Goal: Subscribe to service/newsletter

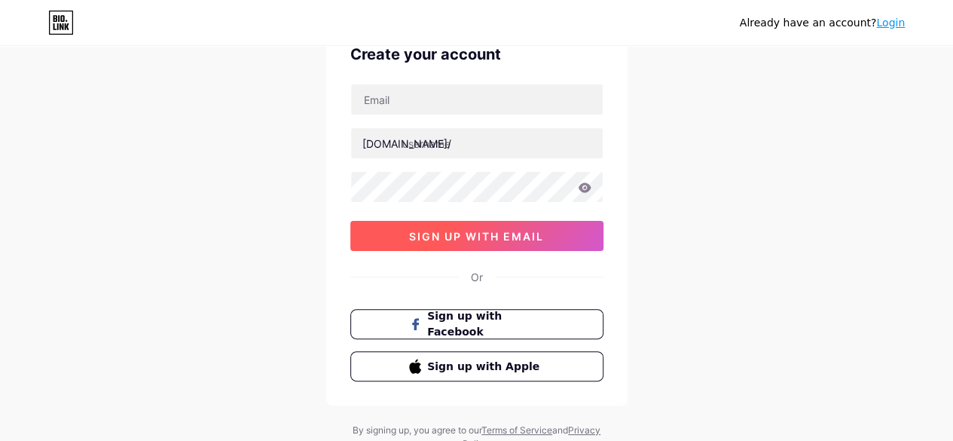
scroll to position [59, 0]
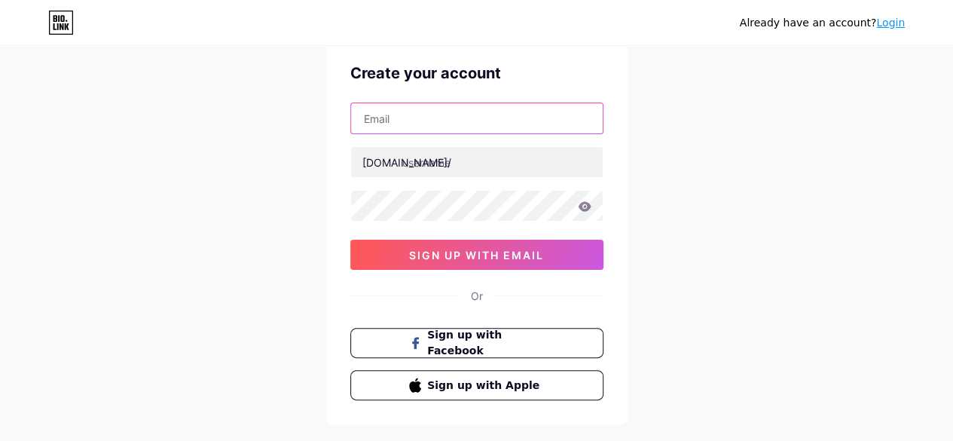
click at [420, 124] on input "text" at bounding box center [477, 118] width 252 height 30
type input "[EMAIL_ADDRESS][DOMAIN_NAME]"
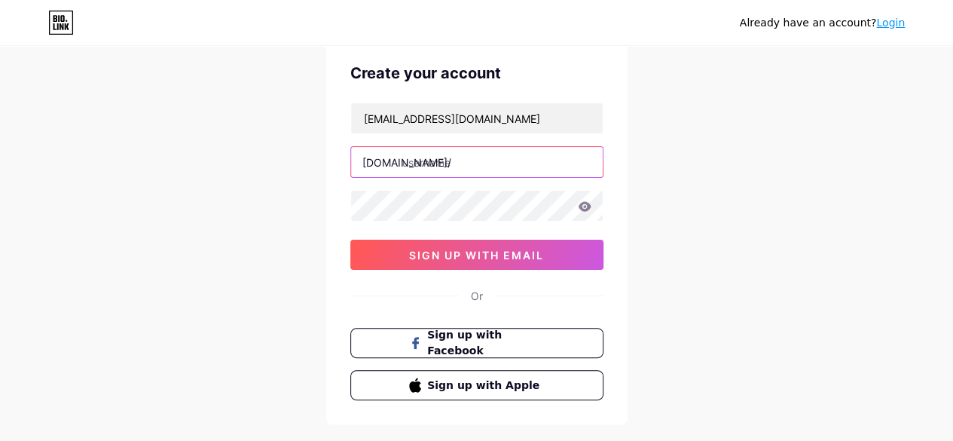
click at [435, 163] on input "text" at bounding box center [477, 162] width 252 height 30
type input "i"
type input "isopro"
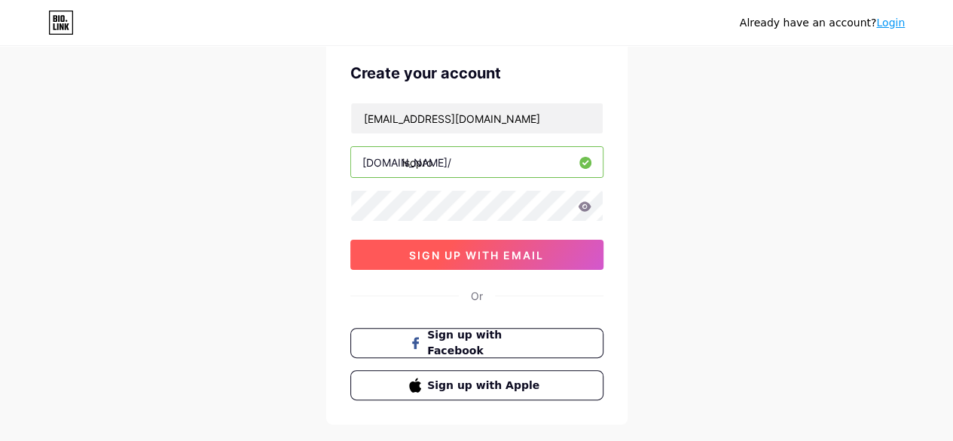
click at [499, 245] on button "sign up with email" at bounding box center [476, 255] width 253 height 30
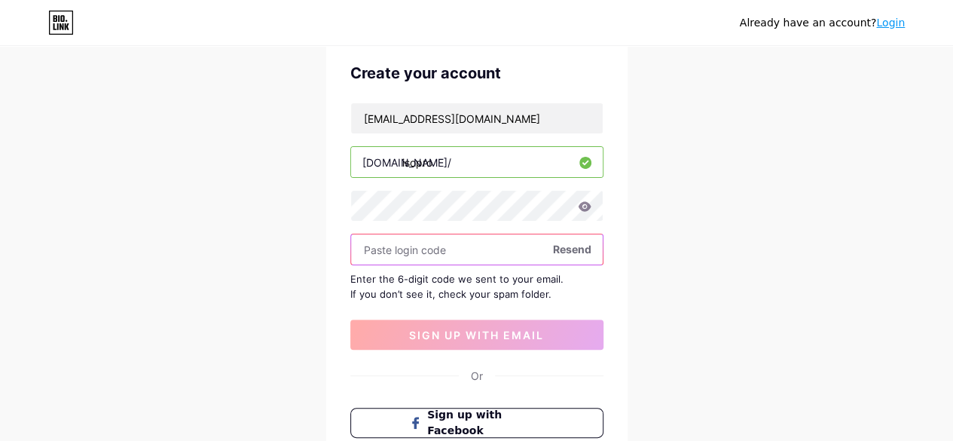
paste input "242525"
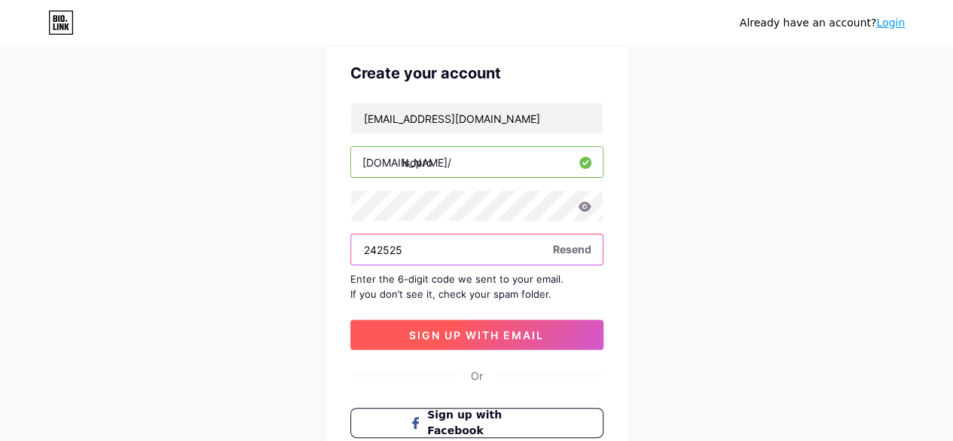
type input "242525"
click at [494, 322] on button "sign up with email" at bounding box center [476, 334] width 253 height 30
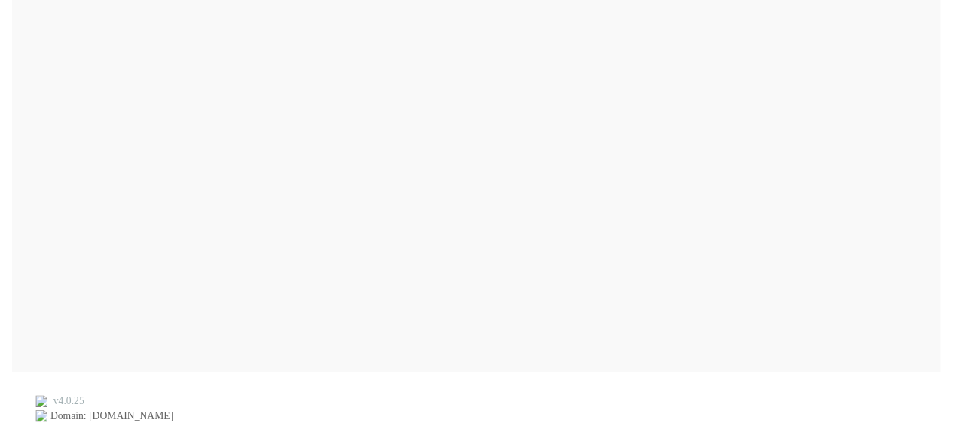
scroll to position [0, 0]
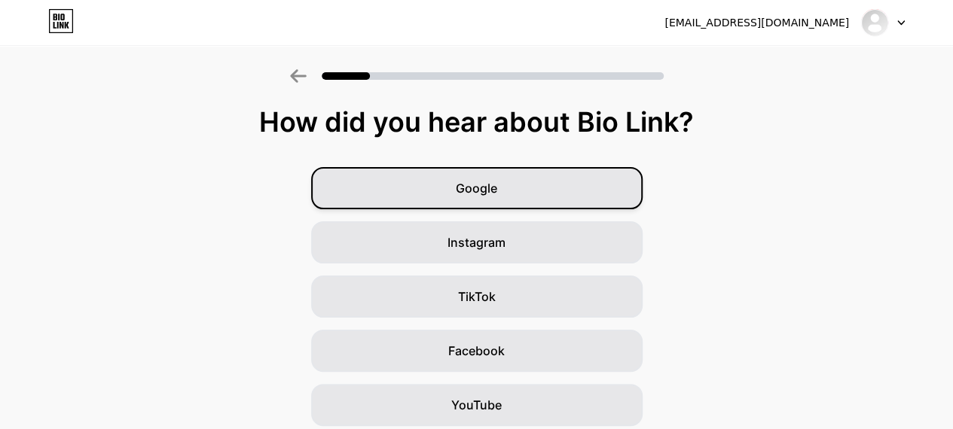
click at [539, 175] on div "Google" at bounding box center [476, 188] width 331 height 42
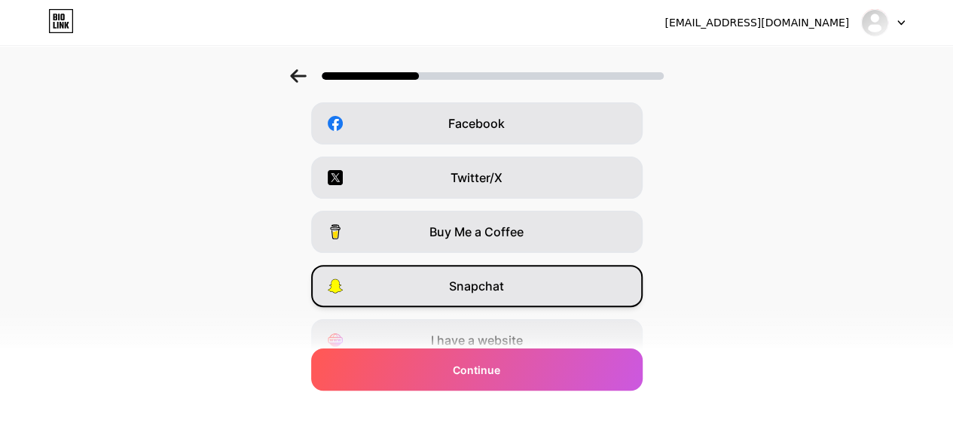
scroll to position [295, 0]
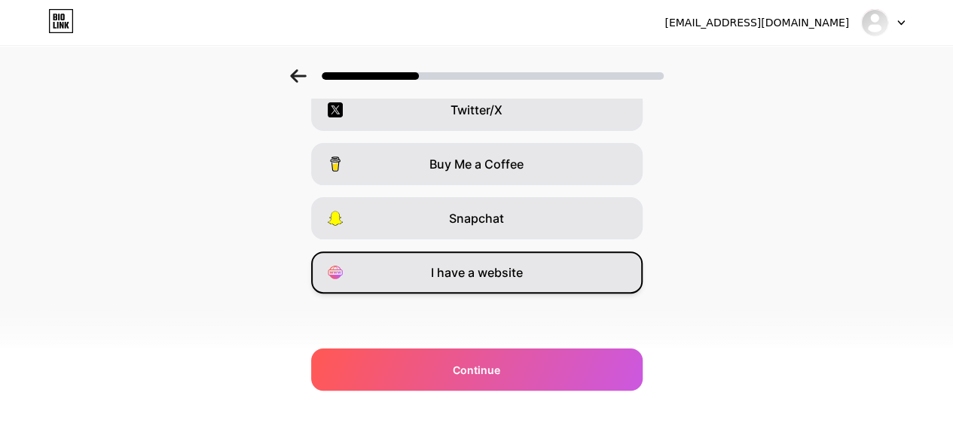
click at [595, 260] on div "I have a website" at bounding box center [476, 273] width 331 height 42
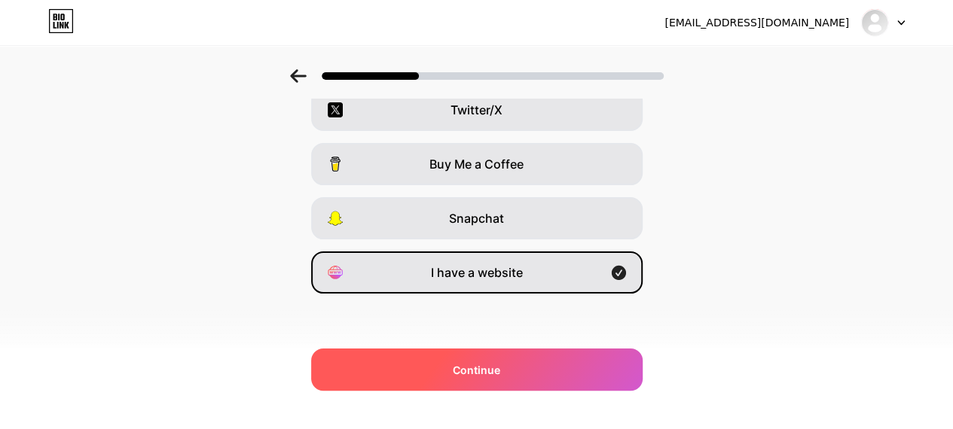
click at [515, 373] on div "Continue" at bounding box center [476, 370] width 331 height 42
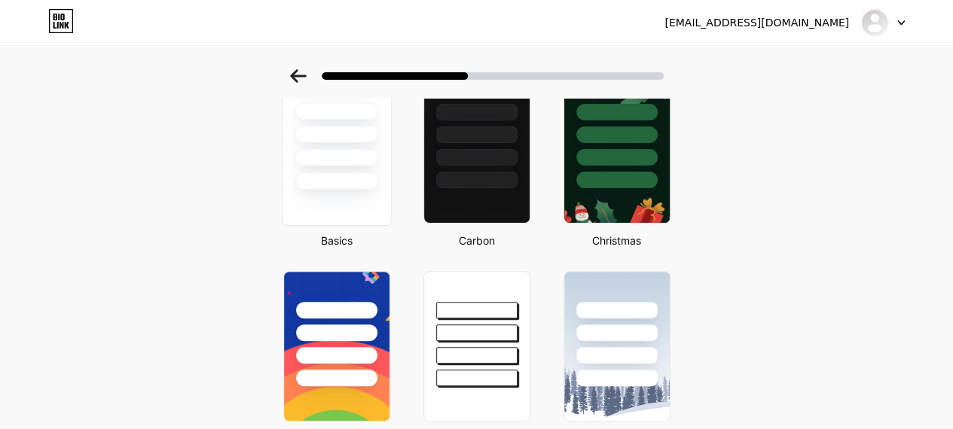
scroll to position [75, 0]
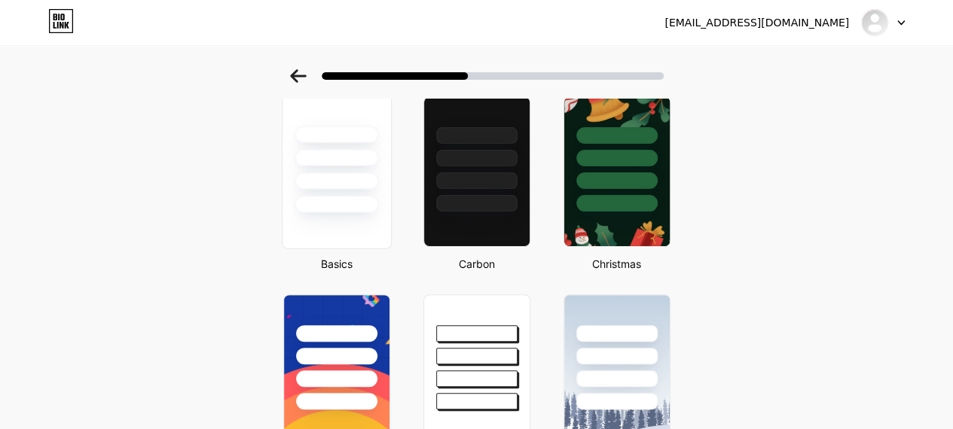
click at [352, 182] on div at bounding box center [336, 180] width 84 height 17
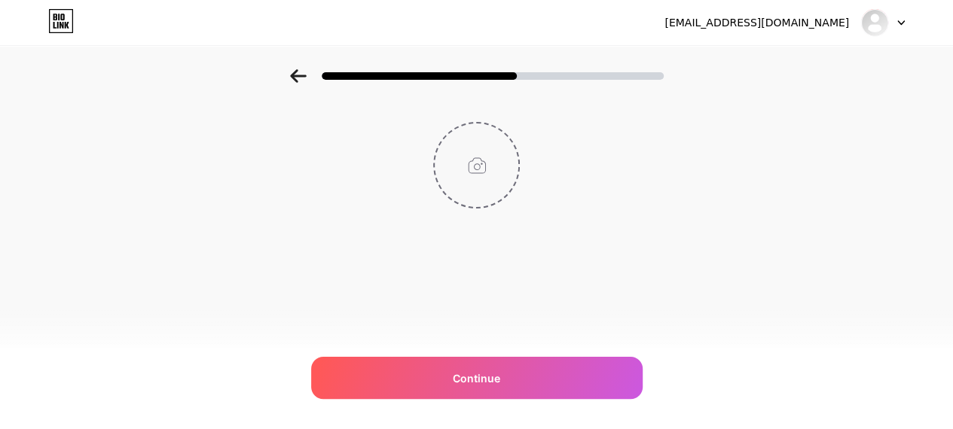
scroll to position [0, 0]
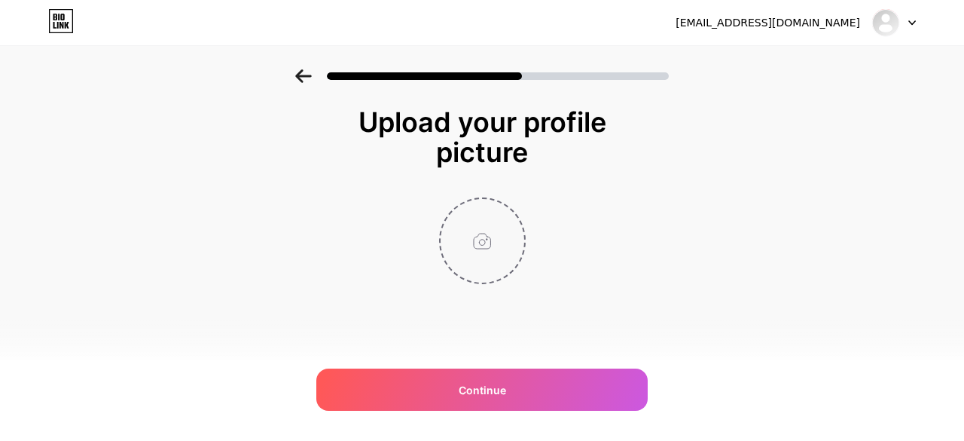
click at [468, 230] on input "file" at bounding box center [483, 241] width 84 height 84
type input "C:\fakepath\Untitled design.jpg"
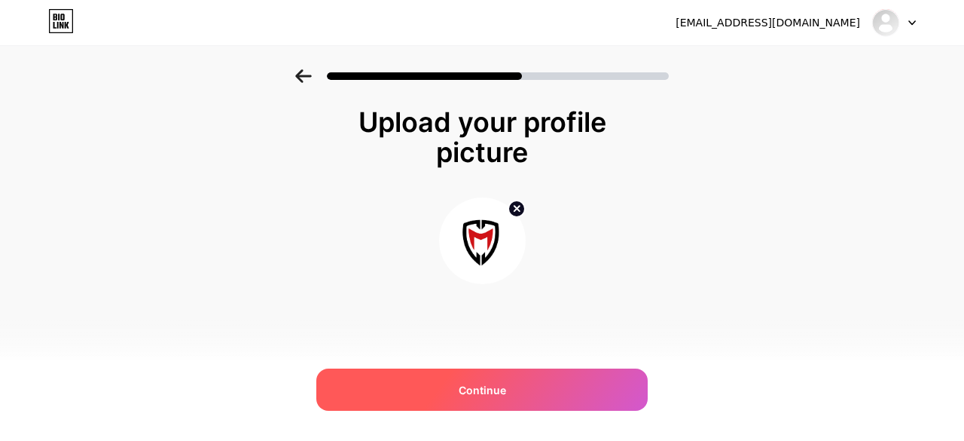
click at [441, 386] on div "Continue" at bounding box center [481, 389] width 331 height 42
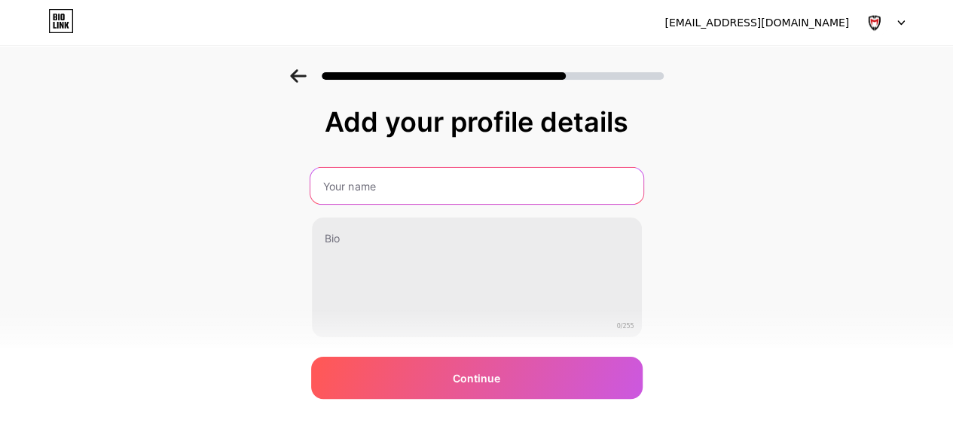
click at [432, 197] on input "text" at bounding box center [476, 186] width 333 height 36
type input "ISOcertificationpro"
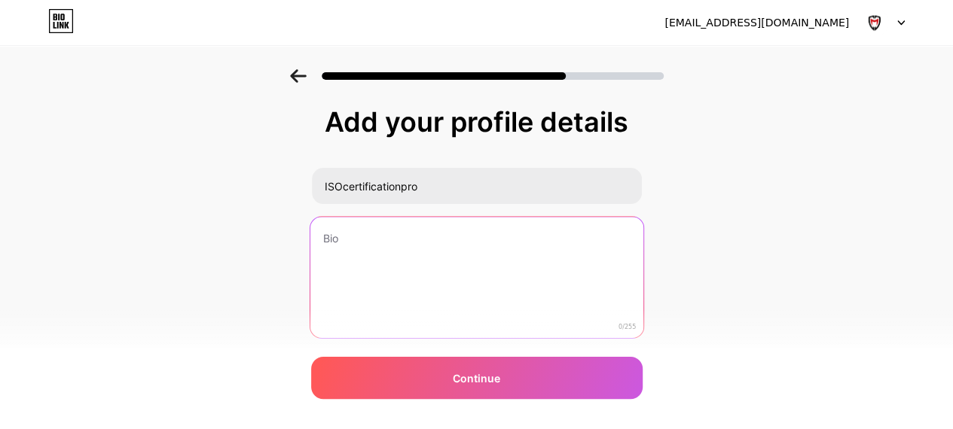
click at [431, 297] on textarea at bounding box center [476, 278] width 333 height 123
paste textarea "MaxiCert offers consulting, audits, training & certifications like ISO, CE, HAC…"
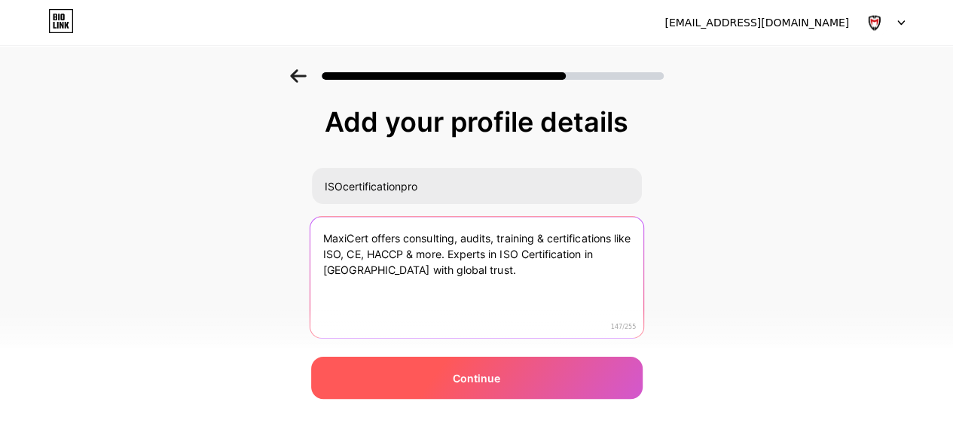
type textarea "MaxiCert offers consulting, audits, training & certifications like ISO, CE, HAC…"
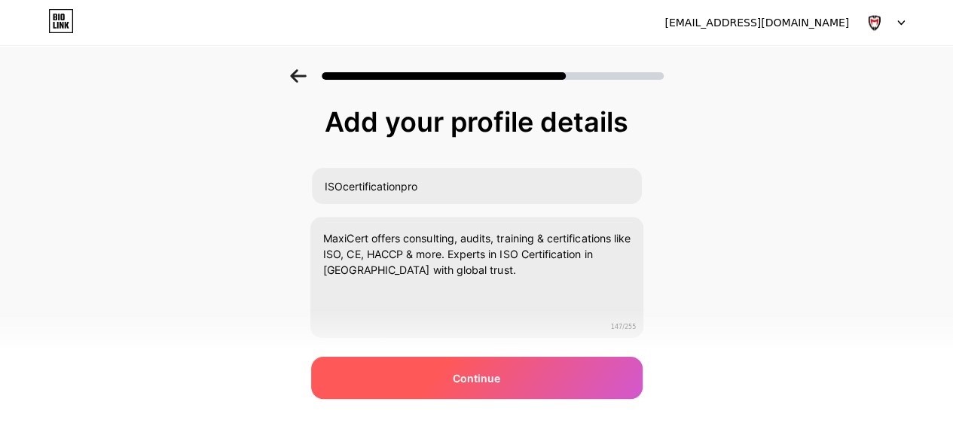
click at [501, 390] on div "Continue" at bounding box center [476, 378] width 331 height 42
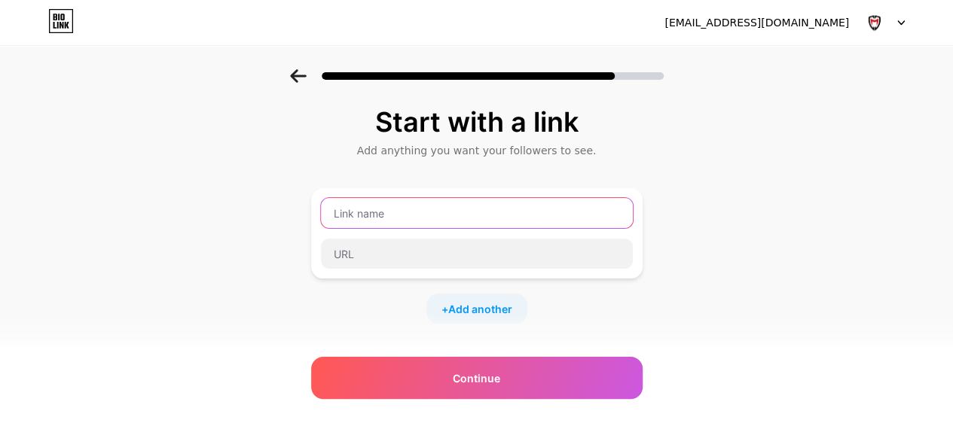
click at [395, 214] on input "text" at bounding box center [477, 213] width 312 height 30
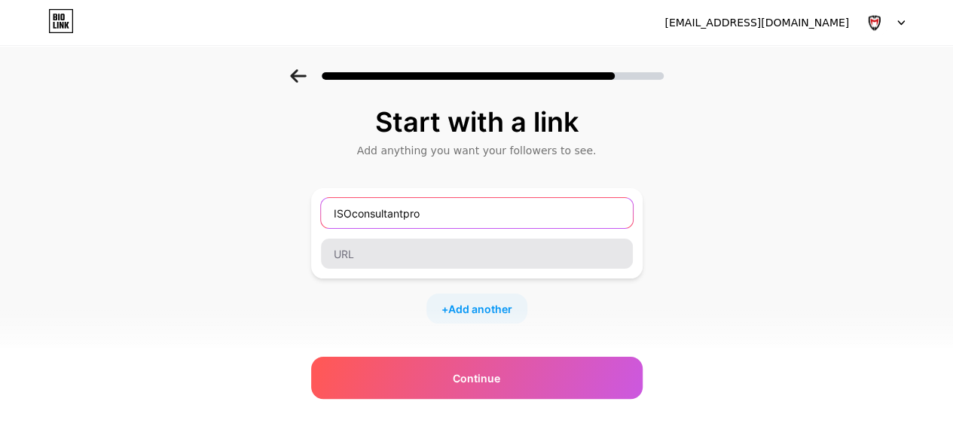
type input "ISOconsultantpro"
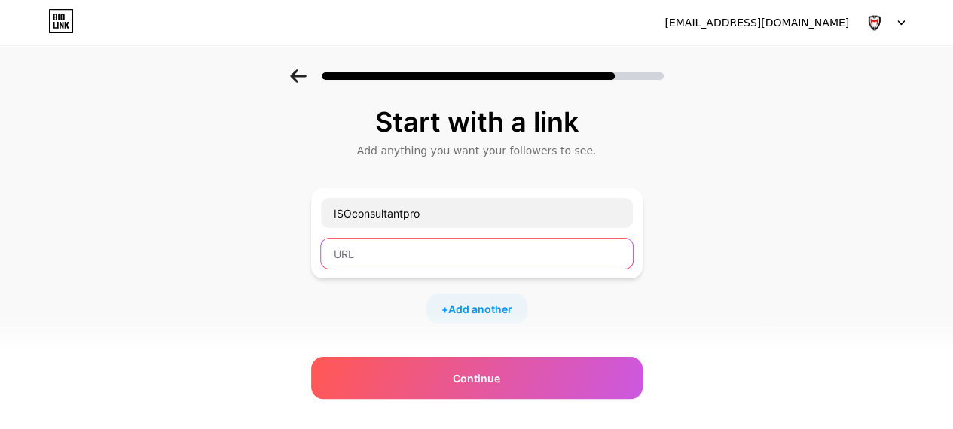
click at [488, 244] on input "text" at bounding box center [477, 254] width 312 height 30
paste input "[URL][DOMAIN_NAME]"
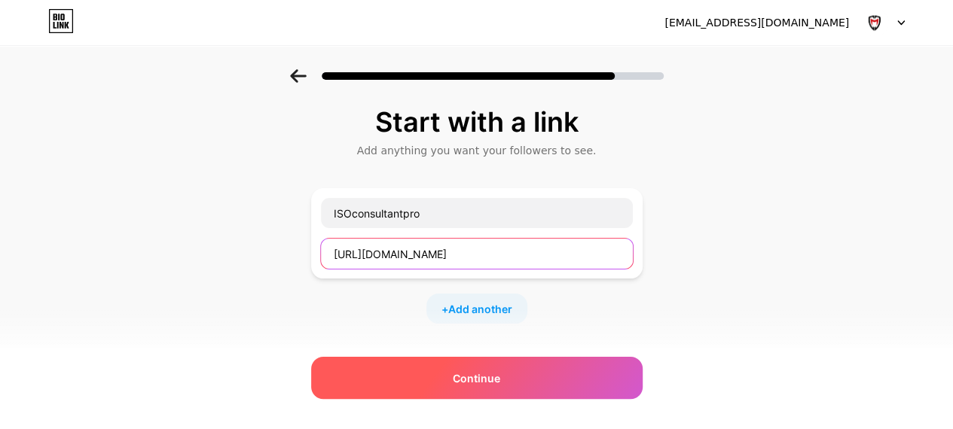
type input "[URL][DOMAIN_NAME]"
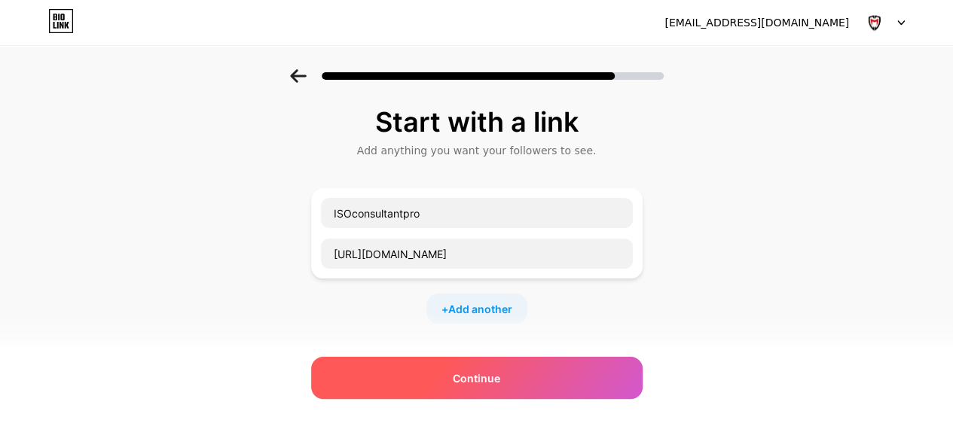
click at [500, 384] on span "Continue" at bounding box center [476, 379] width 47 height 16
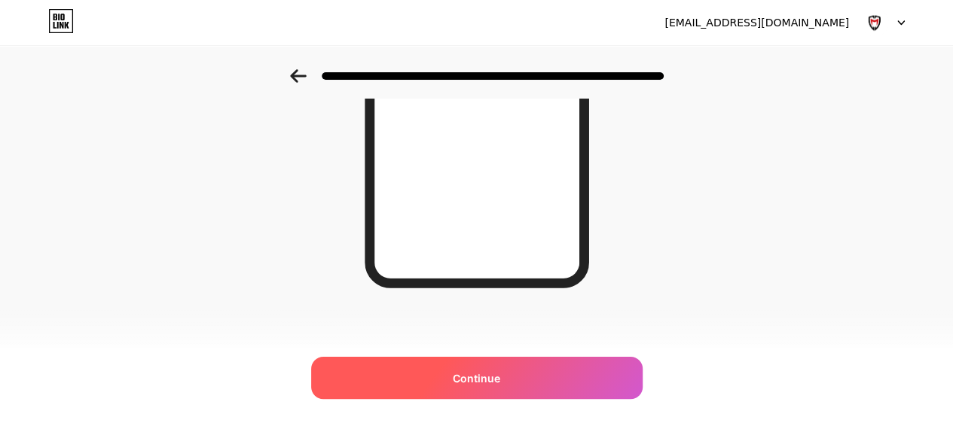
scroll to position [328, 0]
click at [548, 382] on div "Continue" at bounding box center [476, 378] width 331 height 42
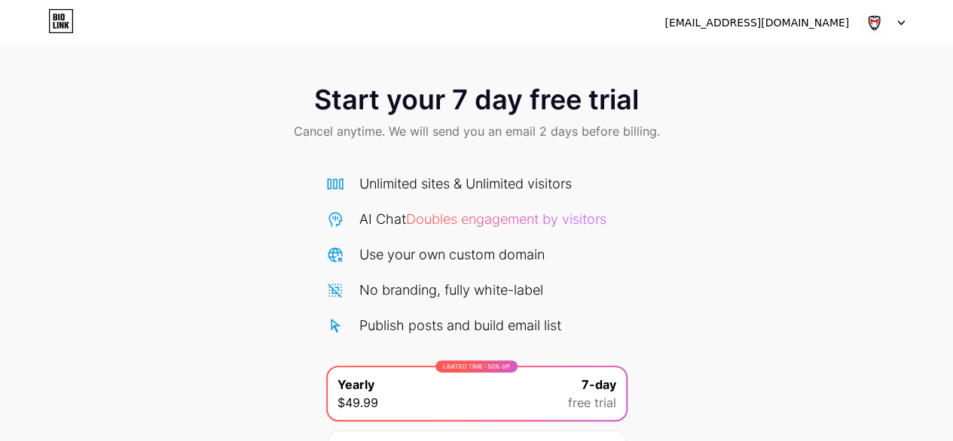
click at [838, 24] on div "[EMAIL_ADDRESS][DOMAIN_NAME]" at bounding box center [756, 23] width 185 height 16
click at [886, 23] on img at bounding box center [874, 22] width 29 height 29
click at [765, 174] on div "Start your 7 day free trial Cancel anytime. We will send you an email 2 days be…" at bounding box center [476, 307] width 953 height 477
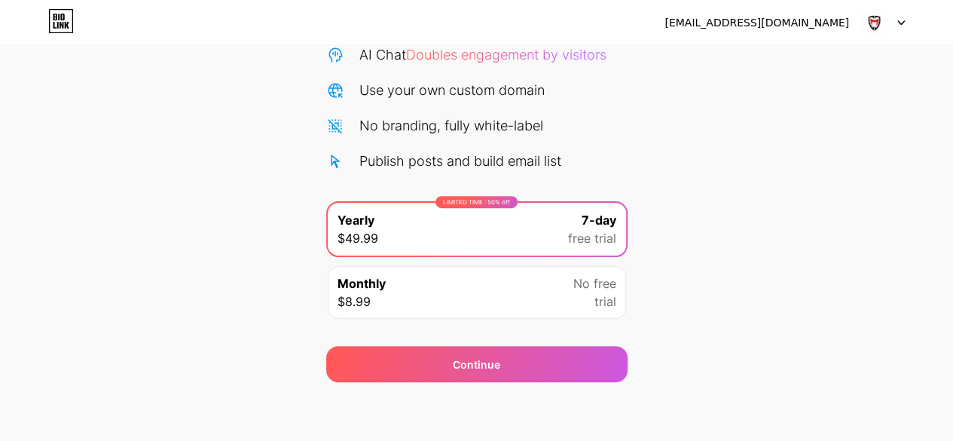
scroll to position [164, 0]
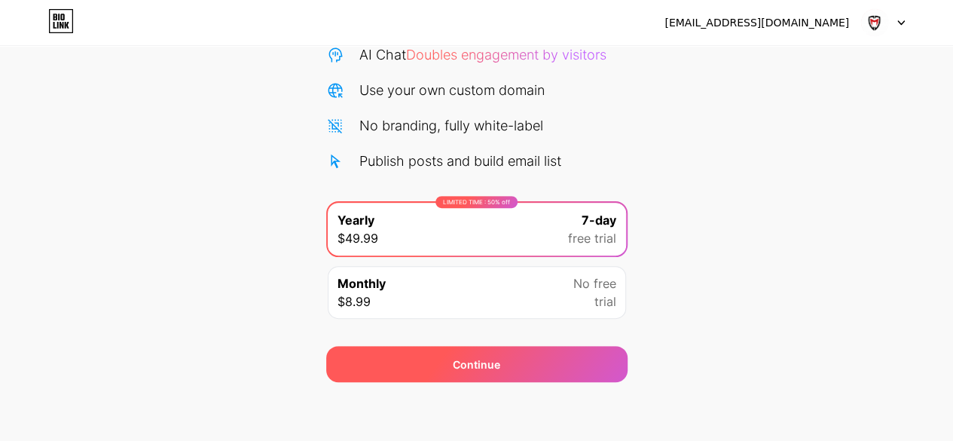
click at [587, 363] on div "Continue" at bounding box center [476, 364] width 301 height 36
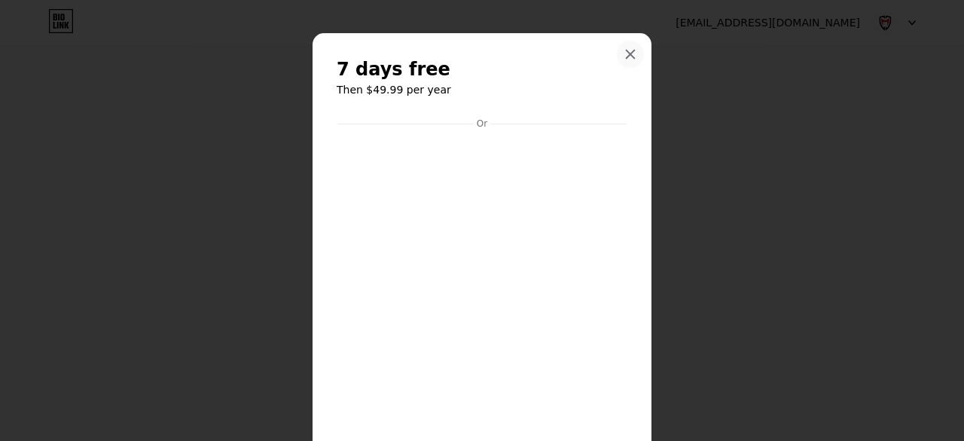
click at [631, 58] on div at bounding box center [630, 54] width 27 height 27
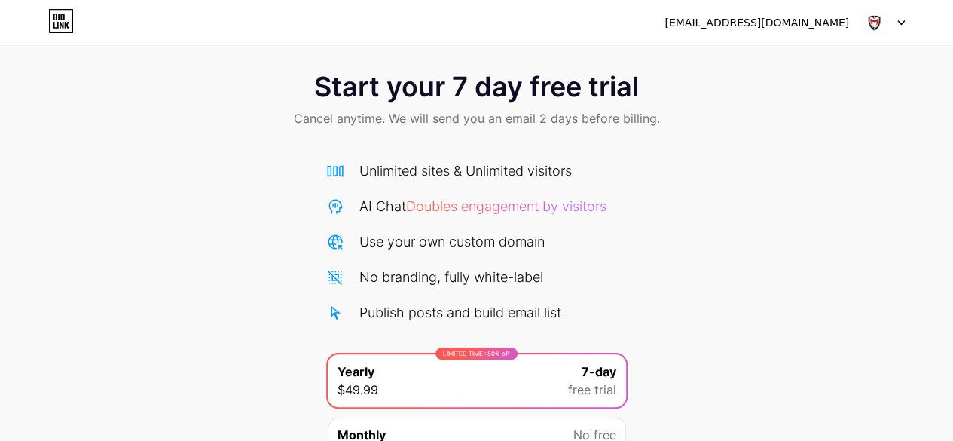
scroll to position [0, 0]
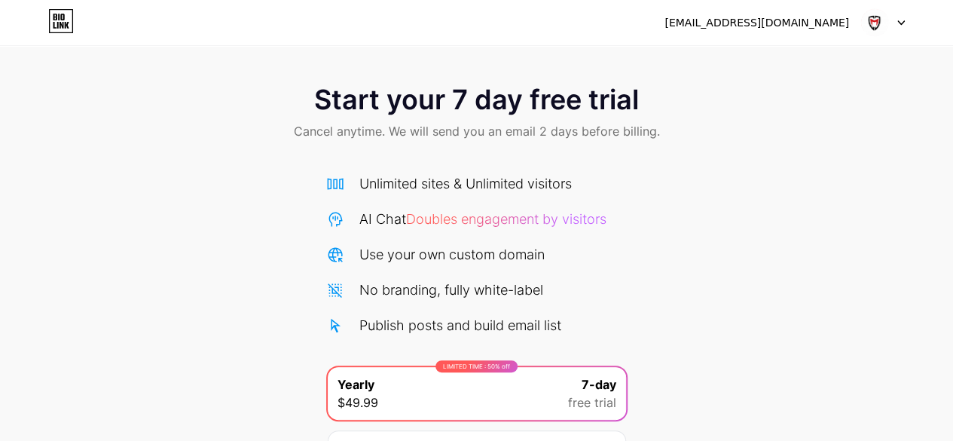
click at [62, 17] on icon at bounding box center [61, 21] width 26 height 24
click at [740, 27] on div "[EMAIL_ADDRESS][DOMAIN_NAME]" at bounding box center [756, 23] width 185 height 16
click at [874, 19] on img at bounding box center [874, 22] width 29 height 29
click at [951, 212] on div "Start your 7 day free trial Cancel anytime. We will send you an email 2 days be…" at bounding box center [476, 307] width 953 height 477
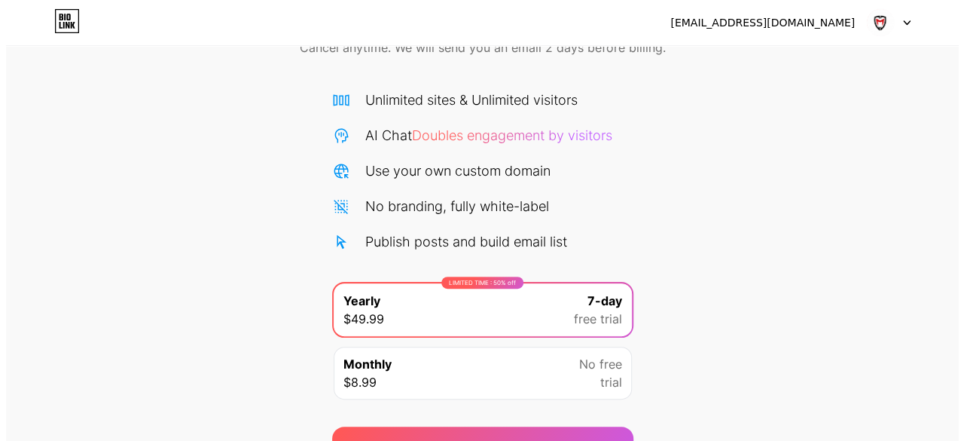
scroll to position [164, 0]
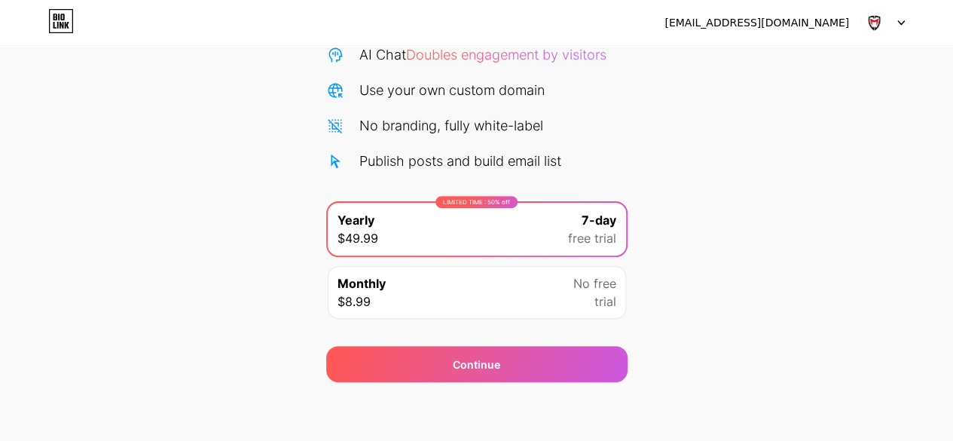
click at [539, 295] on div "Monthly $8.99 No free trial" at bounding box center [477, 292] width 298 height 53
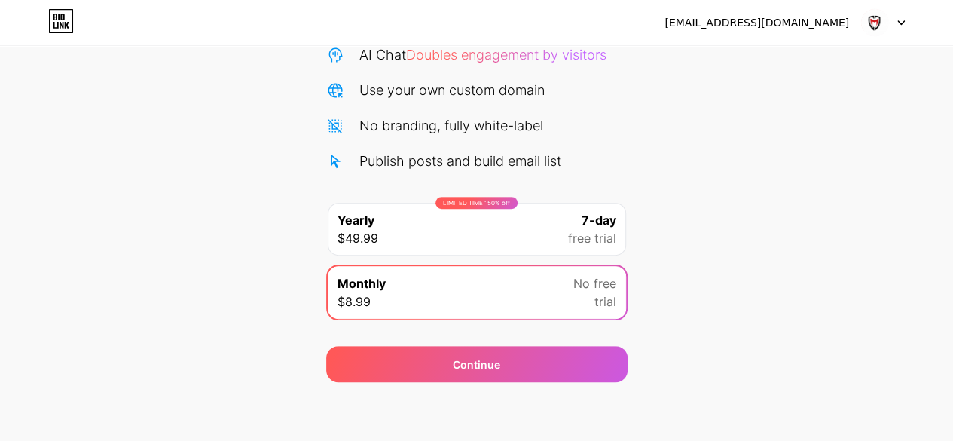
click at [502, 179] on div "Unlimited sites & Unlimited visitors AI Chat Doubles engagement by visitors Use…" at bounding box center [476, 168] width 301 height 319
drag, startPoint x: 539, startPoint y: 224, endPoint x: 527, endPoint y: 249, distance: 27.6
click at [541, 225] on div "LIMITED TIME : 50% off Yearly $49.99 7-day free trial" at bounding box center [477, 229] width 298 height 53
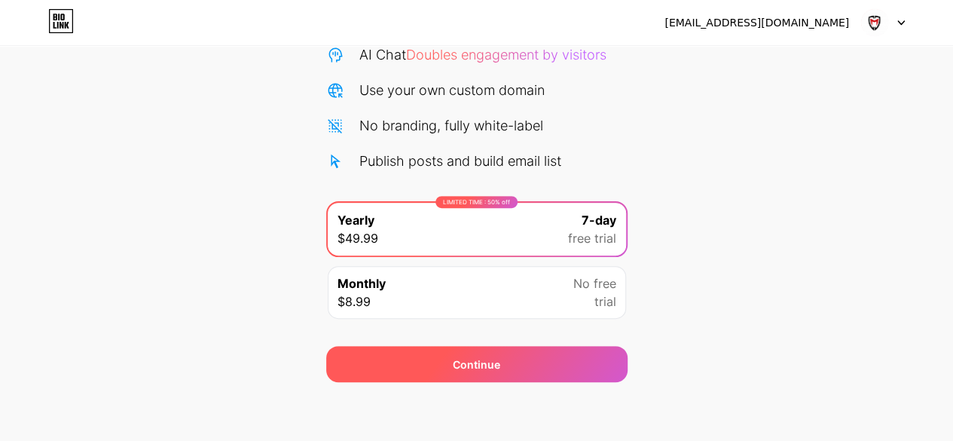
click at [519, 377] on div "Continue" at bounding box center [476, 364] width 301 height 36
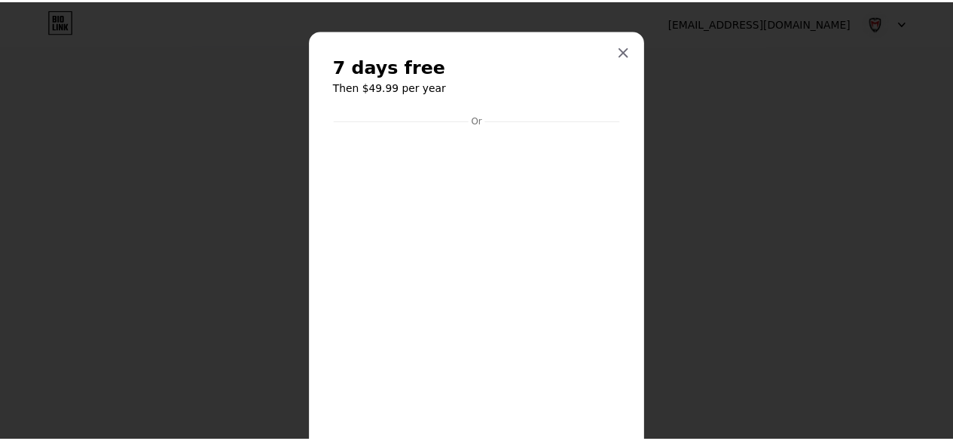
scroll to position [0, 0]
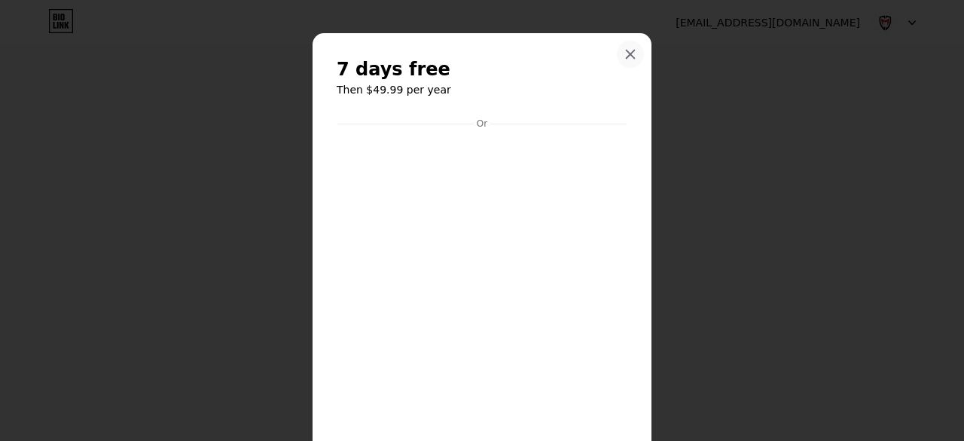
click at [624, 57] on icon at bounding box center [630, 54] width 12 height 12
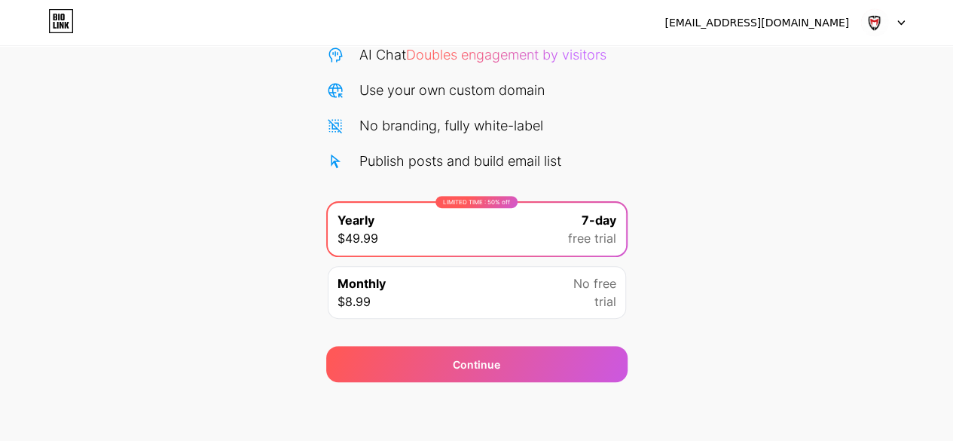
click at [875, 18] on img at bounding box center [874, 22] width 29 height 29
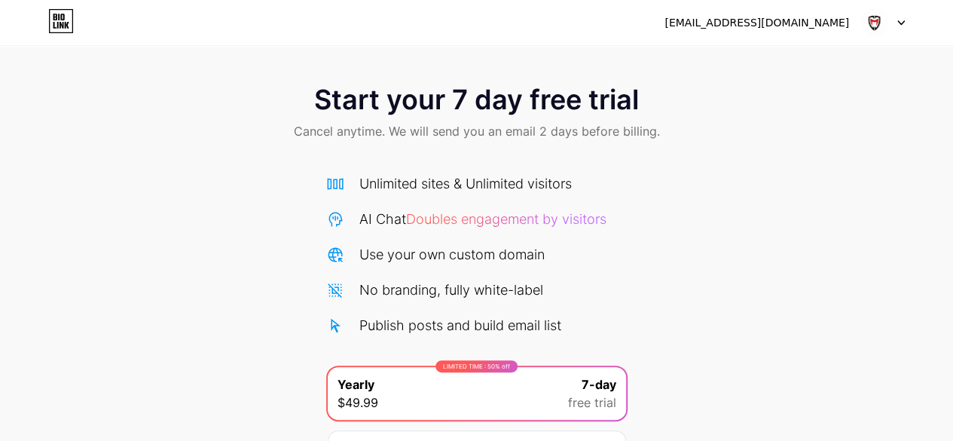
click at [886, 28] on img at bounding box center [874, 22] width 29 height 29
